Goal: Task Accomplishment & Management: Manage account settings

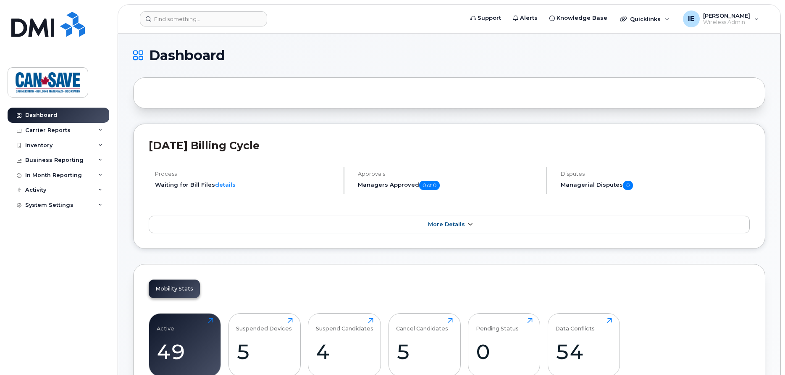
click at [456, 225] on span "More Details" at bounding box center [446, 224] width 37 height 6
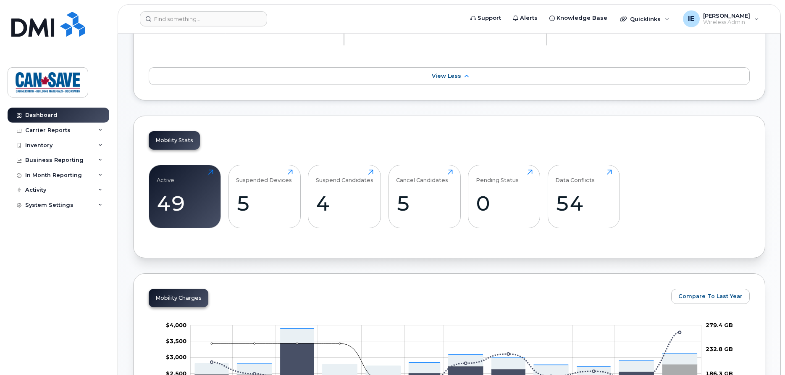
scroll to position [214, 0]
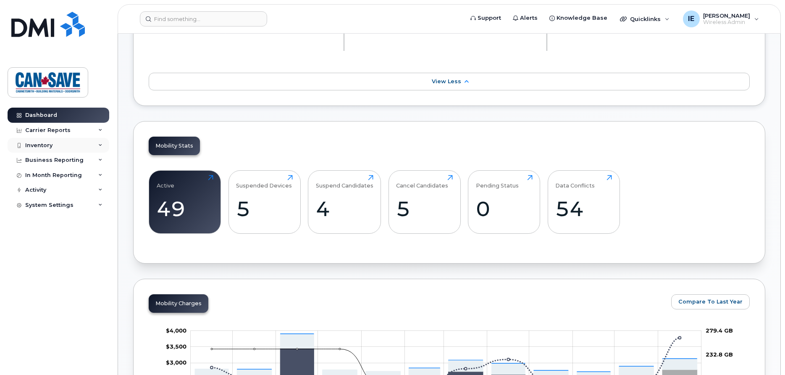
click at [63, 145] on div "Inventory" at bounding box center [59, 145] width 102 height 15
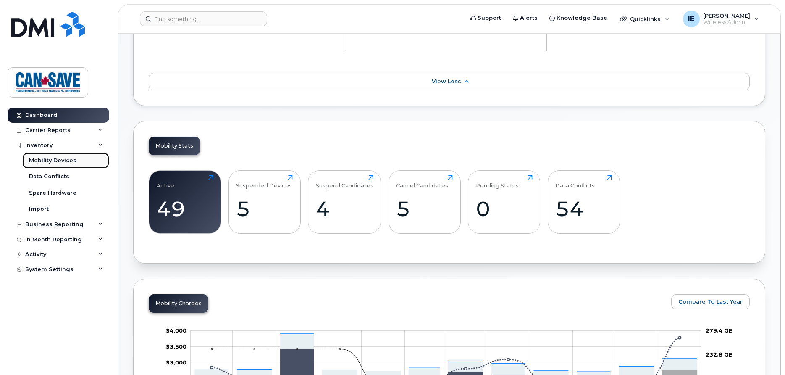
click at [59, 160] on div "Mobility Devices" at bounding box center [52, 161] width 47 height 8
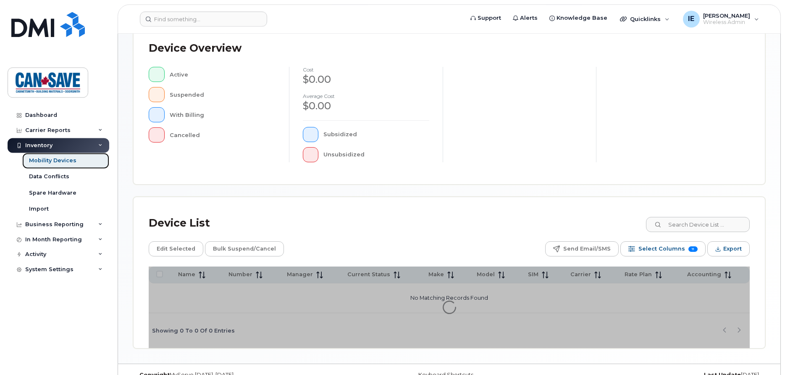
scroll to position [203, 0]
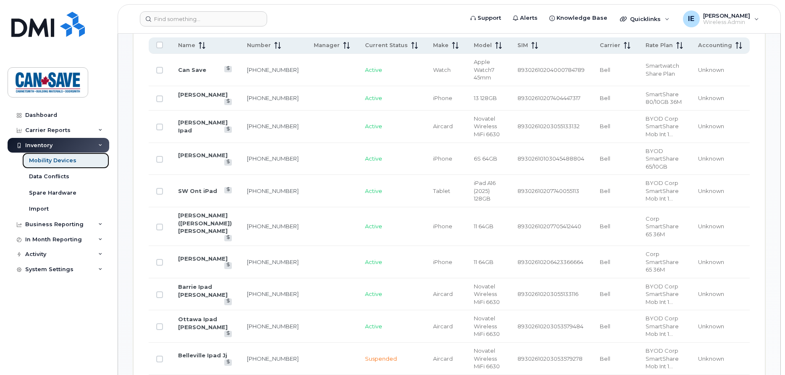
scroll to position [482, 0]
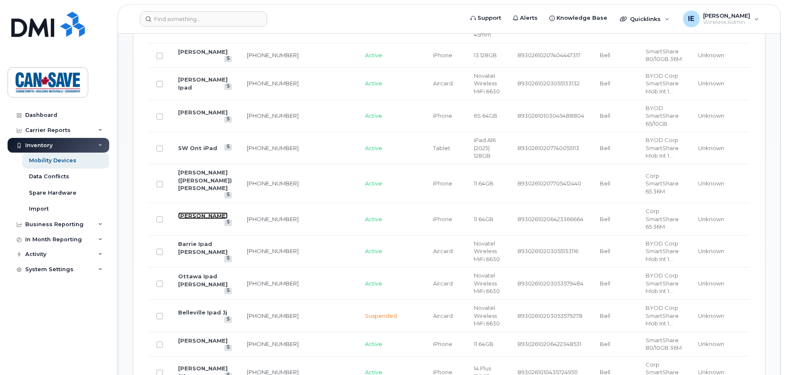
click at [189, 212] on link "[PERSON_NAME]" at bounding box center [203, 215] width 50 height 7
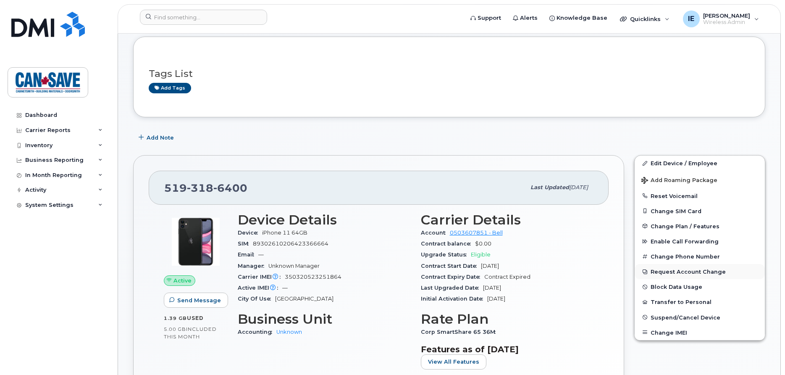
scroll to position [43, 0]
click at [672, 239] on span "Enable Call Forwarding" at bounding box center [684, 240] width 68 height 6
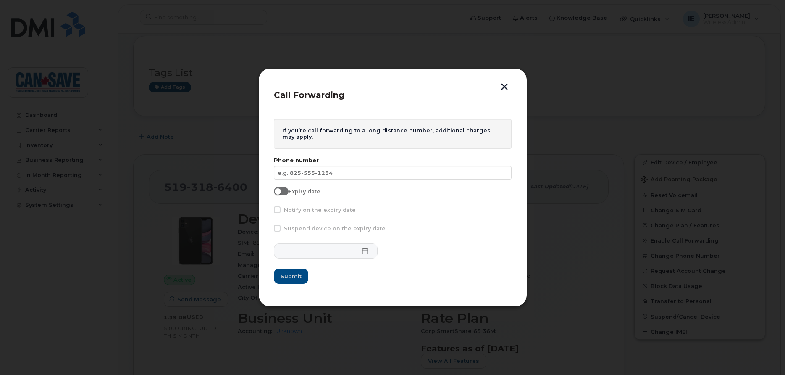
click at [506, 87] on button "button" at bounding box center [504, 87] width 13 height 9
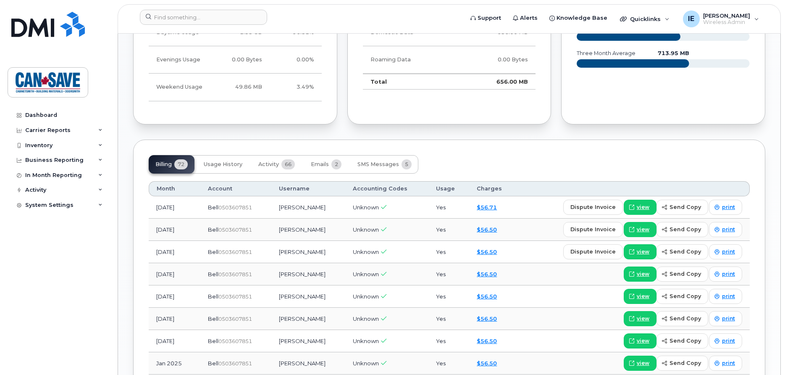
scroll to position [557, 0]
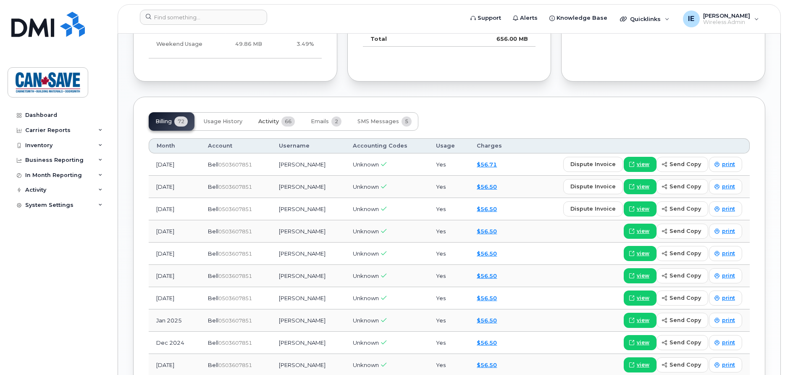
click at [272, 122] on span "Activity" at bounding box center [268, 121] width 21 height 7
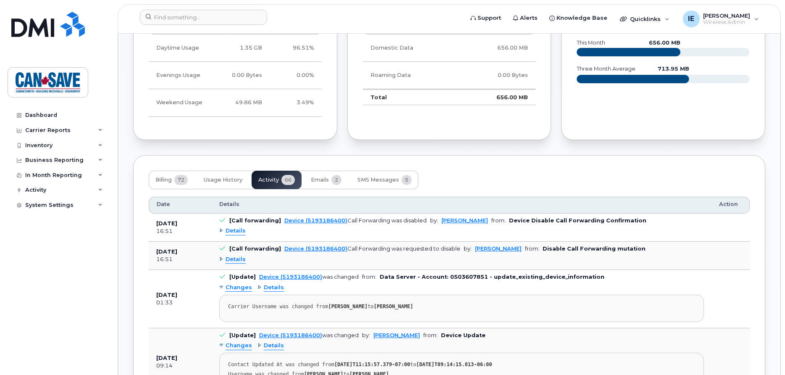
scroll to position [456, 0]
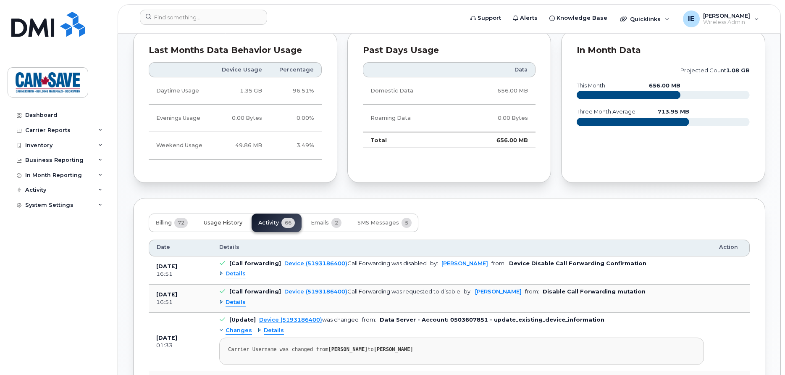
click at [223, 221] on span "Usage History" at bounding box center [223, 222] width 39 height 7
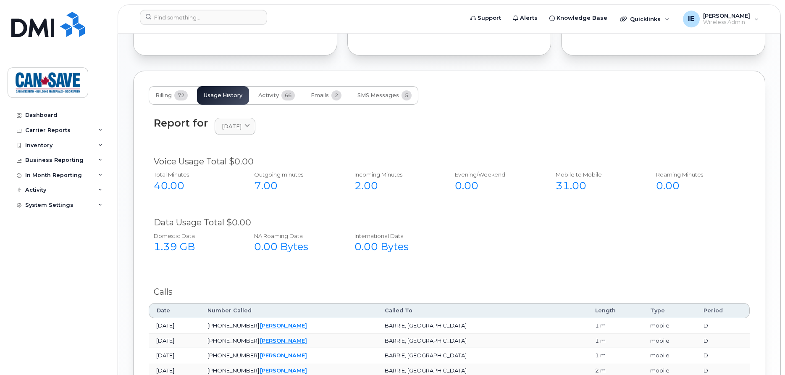
scroll to position [579, 0]
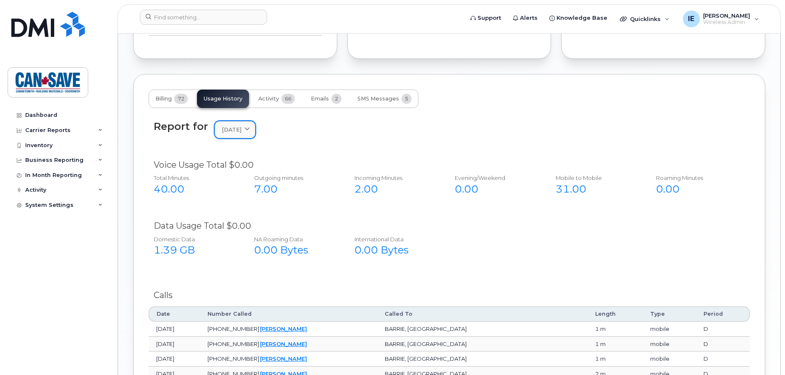
click at [251, 130] on span at bounding box center [247, 130] width 8 height 8
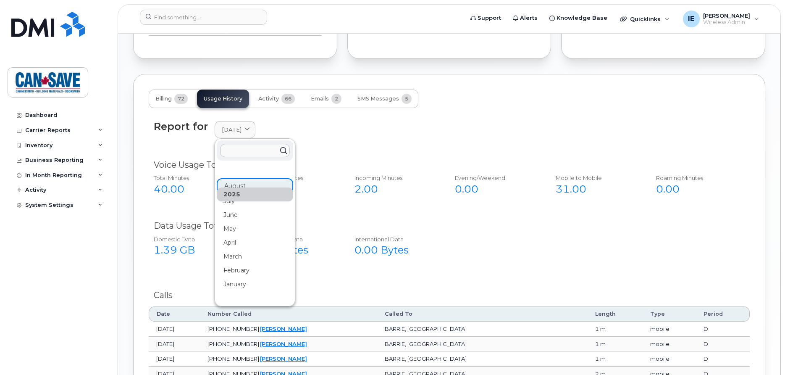
click at [339, 144] on div "Report for August 2025 2025 August July June May April March February January 2…" at bounding box center [449, 134] width 601 height 38
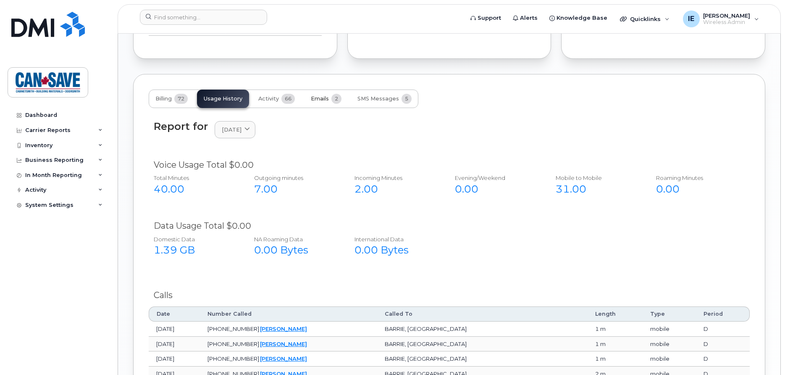
click at [329, 100] on span "Emails" at bounding box center [320, 98] width 18 height 7
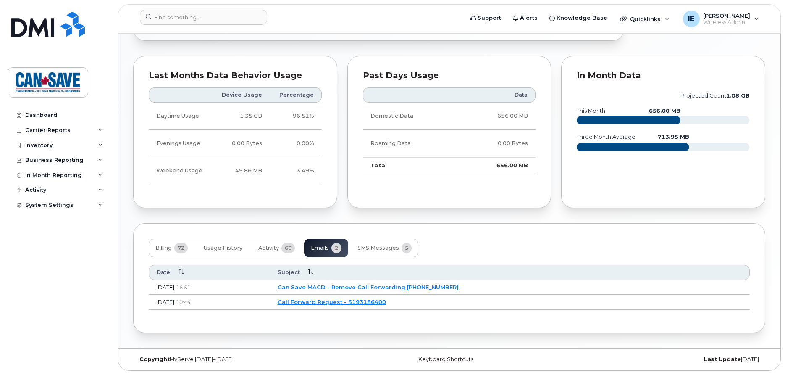
scroll to position [430, 0]
click at [380, 248] on span "SMS Messages" at bounding box center [378, 247] width 42 height 7
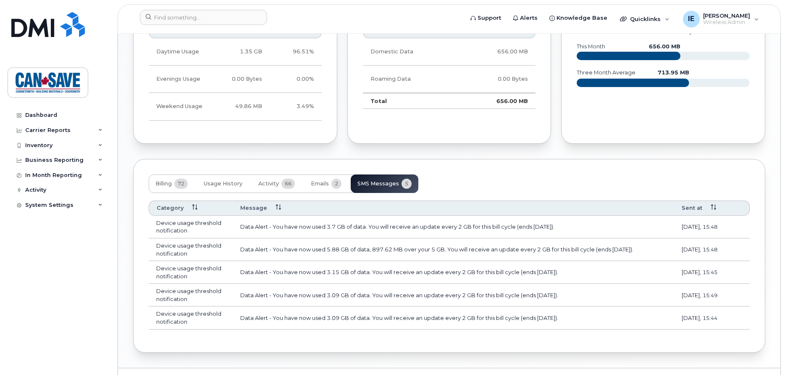
scroll to position [514, 0]
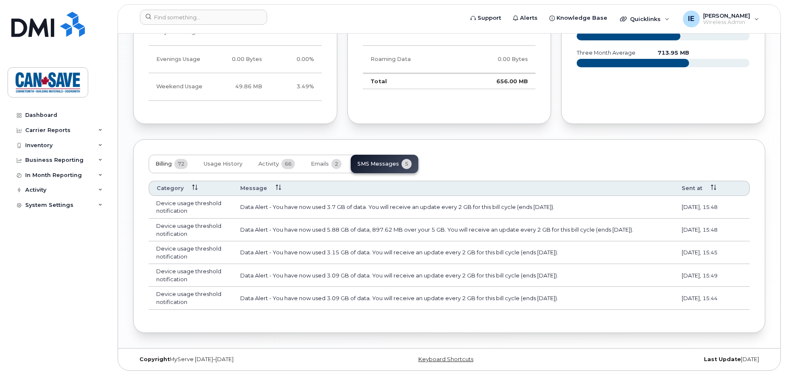
click at [171, 161] on span "Billing" at bounding box center [163, 163] width 16 height 7
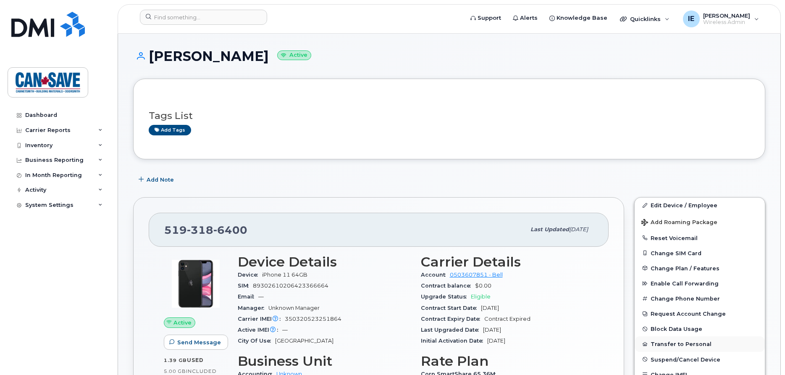
scroll to position [43, 0]
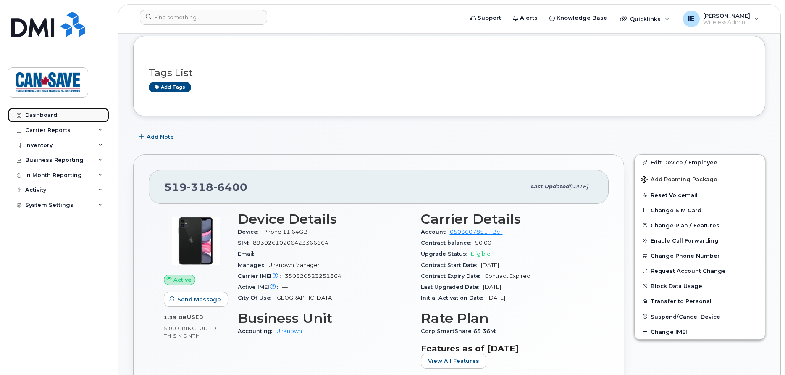
click at [44, 113] on div "Dashboard" at bounding box center [41, 115] width 32 height 7
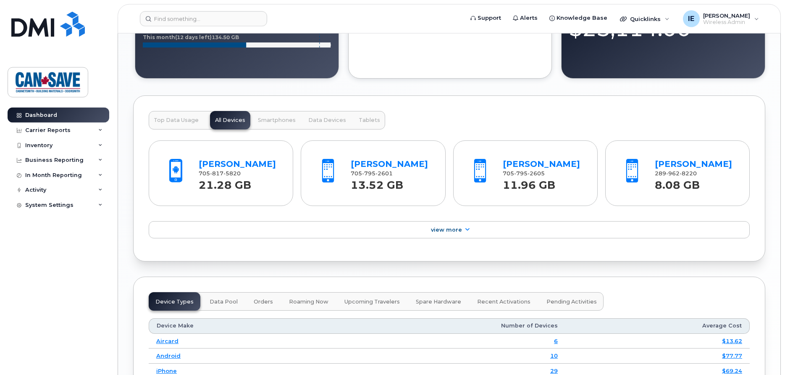
scroll to position [761, 0]
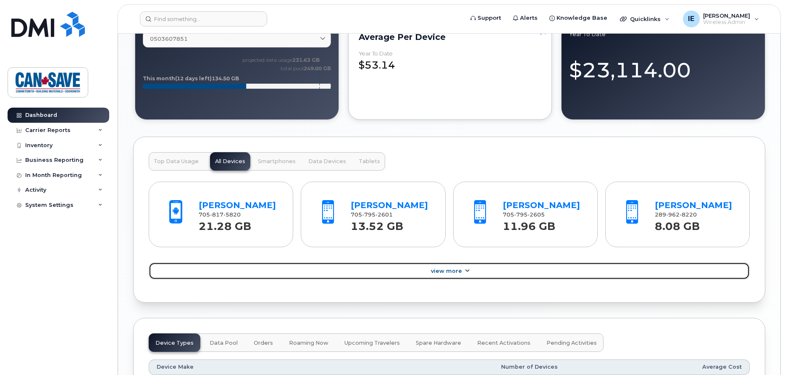
click at [443, 270] on span "View More" at bounding box center [446, 270] width 31 height 6
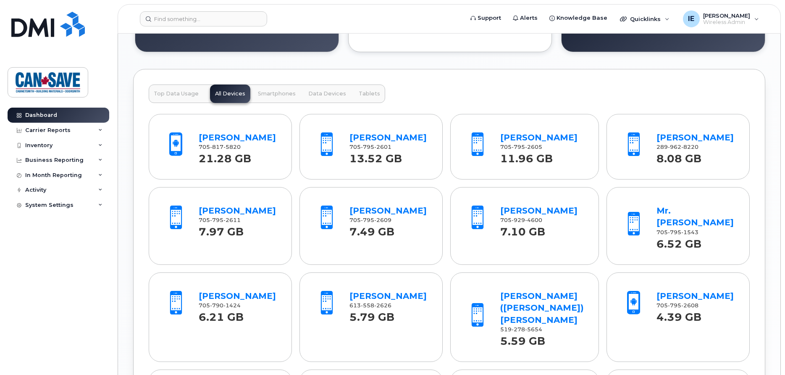
scroll to position [846, 0]
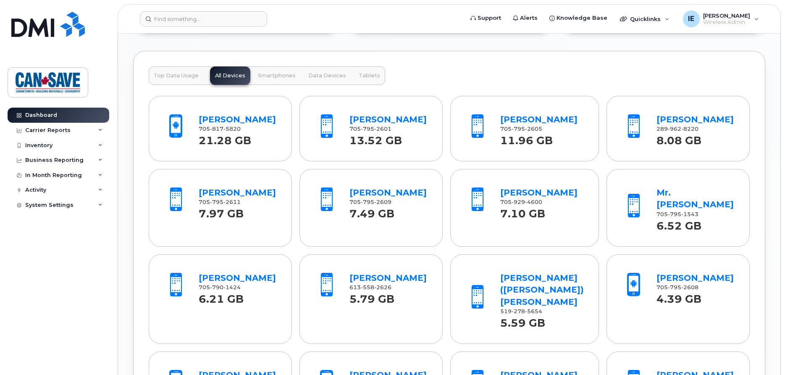
click at [222, 284] on span "790" at bounding box center [216, 287] width 13 height 6
click at [220, 272] on link "[PERSON_NAME]" at bounding box center [237, 277] width 77 height 10
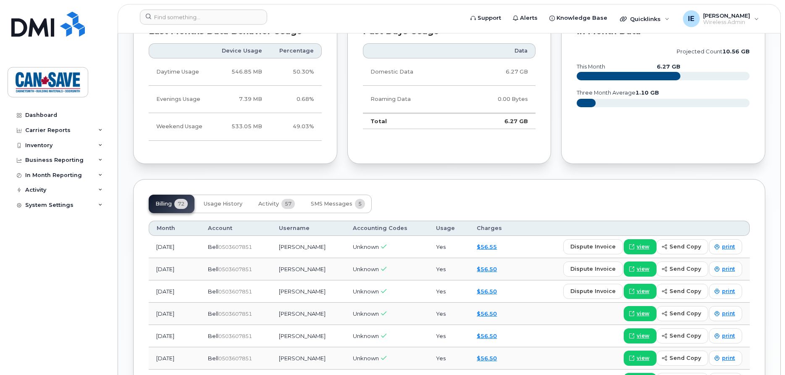
scroll to position [514, 0]
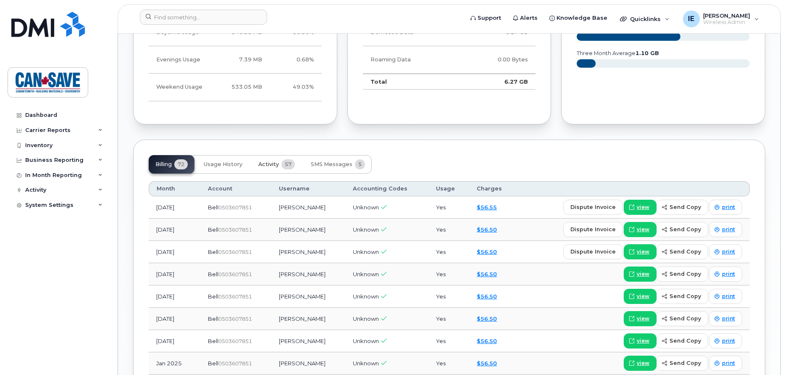
click at [272, 165] on span "Activity" at bounding box center [268, 164] width 21 height 7
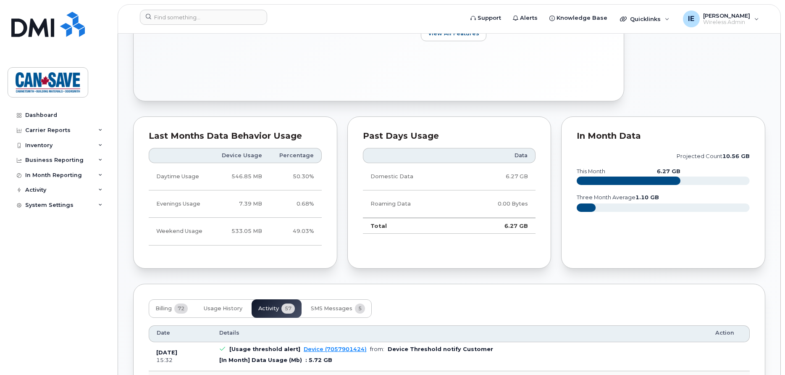
scroll to position [456, 0]
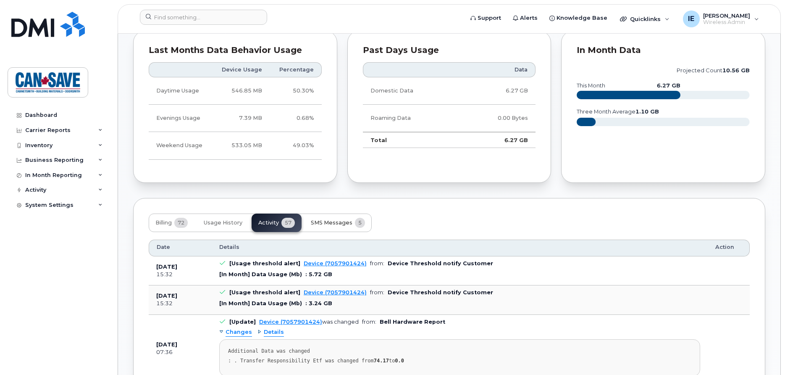
click at [330, 225] on span "SMS Messages" at bounding box center [332, 222] width 42 height 7
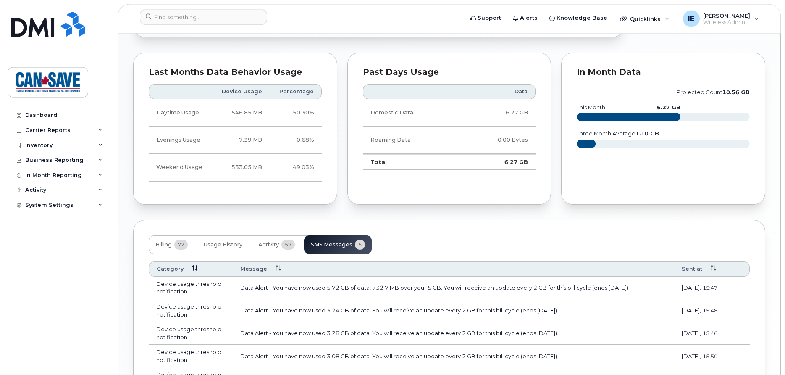
scroll to position [413, 0]
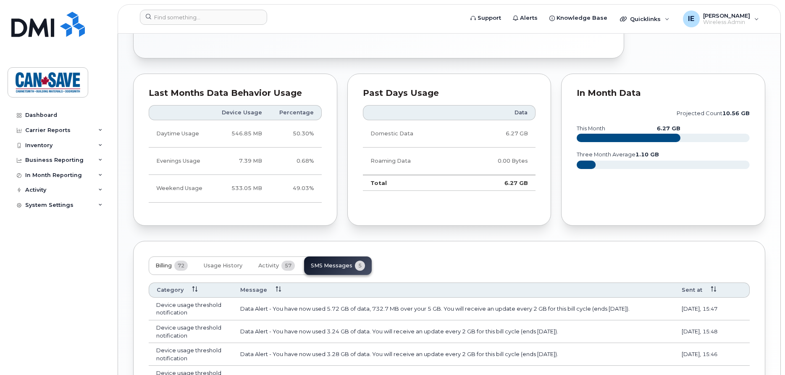
click at [170, 266] on span "Billing" at bounding box center [163, 265] width 16 height 7
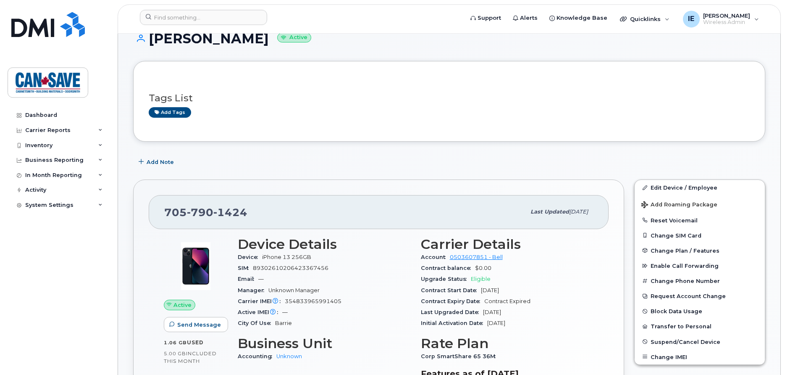
scroll to position [0, 0]
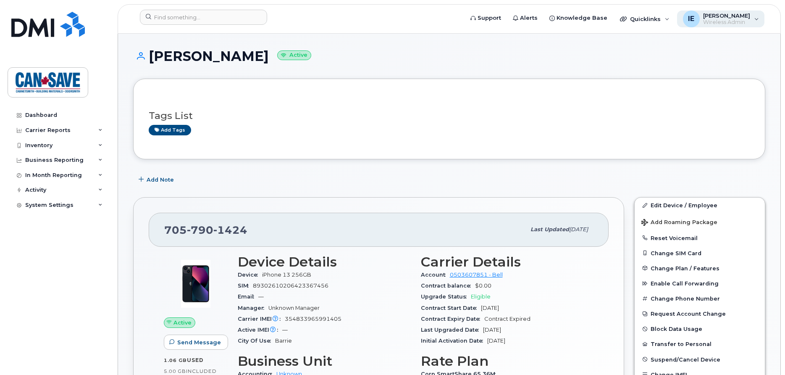
click at [720, 19] on span "Wireless Admin" at bounding box center [726, 22] width 47 height 7
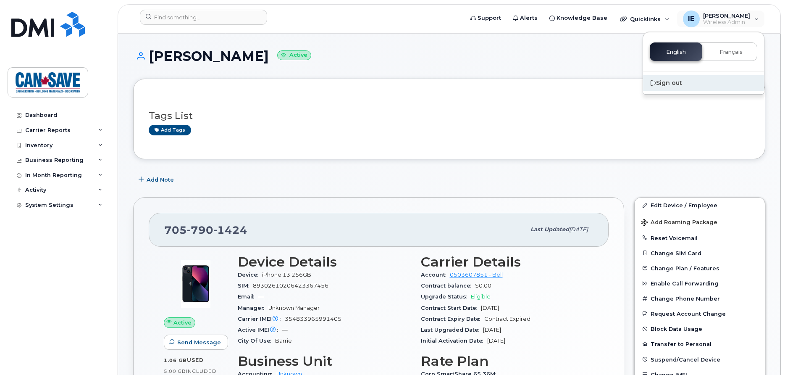
click at [673, 82] on div "Sign out" at bounding box center [703, 83] width 121 height 16
